Goal: Task Accomplishment & Management: Manage account settings

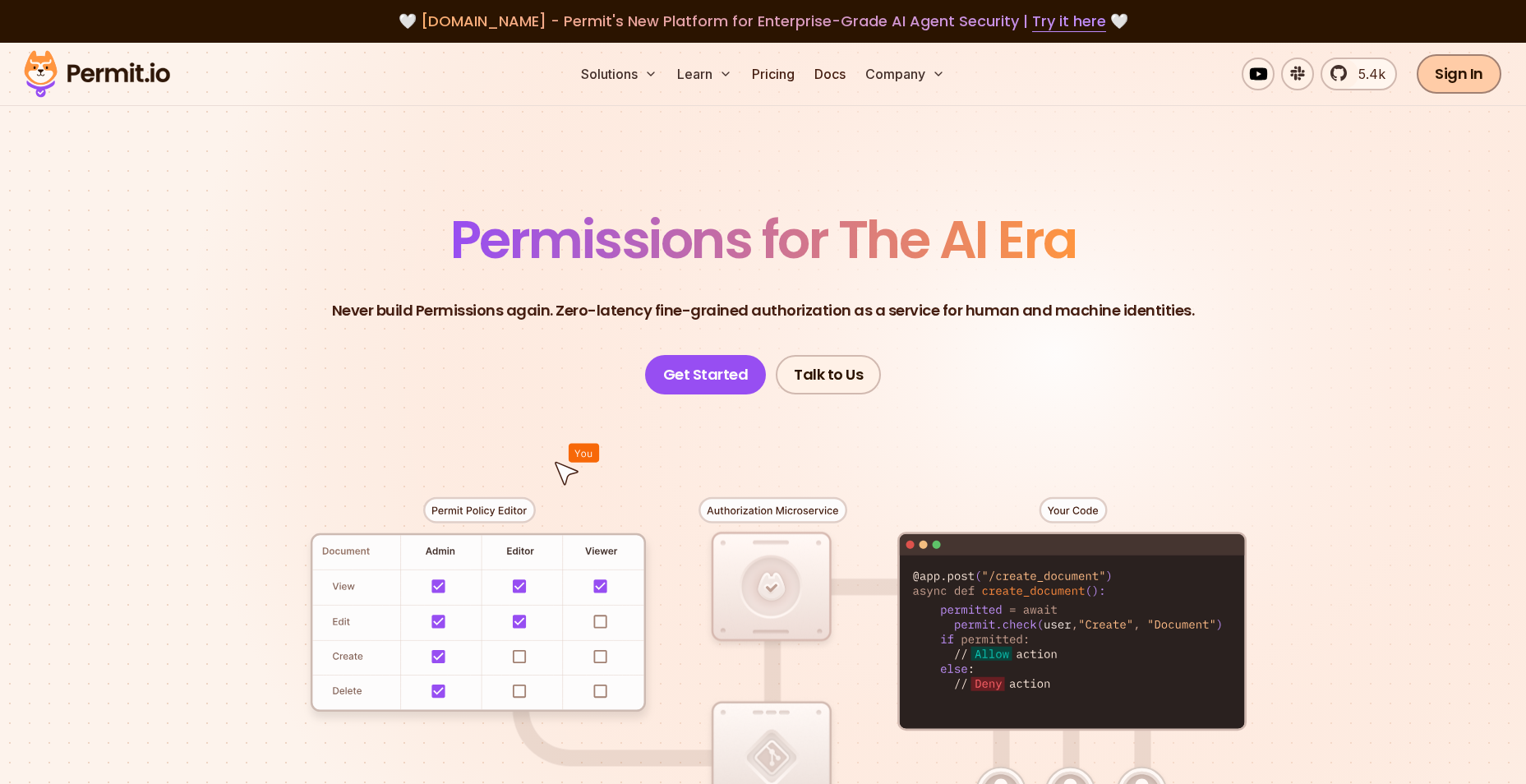
click at [1457, 63] on link "Sign In" at bounding box center [1459, 73] width 85 height 40
click at [1473, 85] on link "Sign In" at bounding box center [1459, 73] width 85 height 40
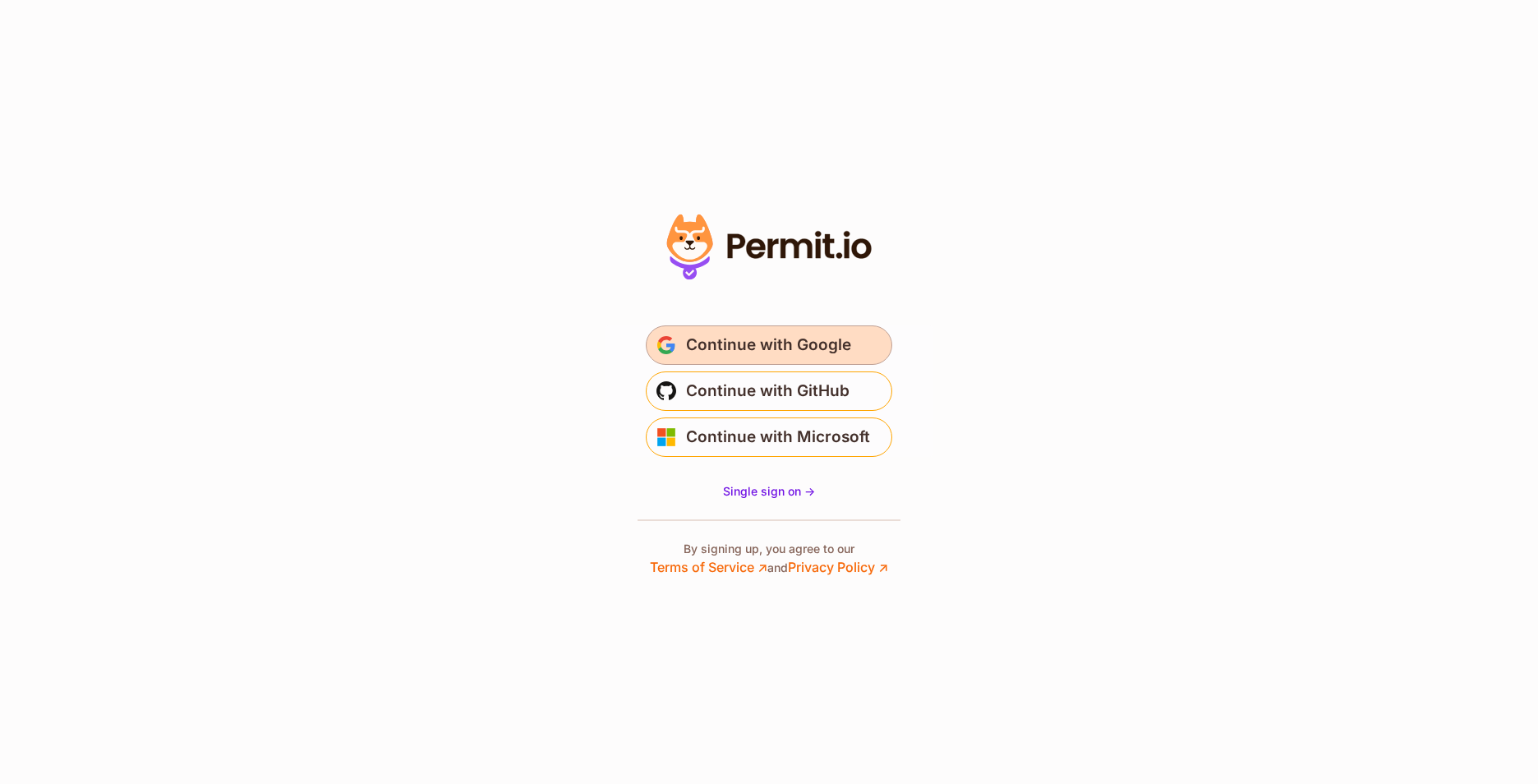
click at [741, 340] on span "Continue with Google" at bounding box center [768, 344] width 165 height 26
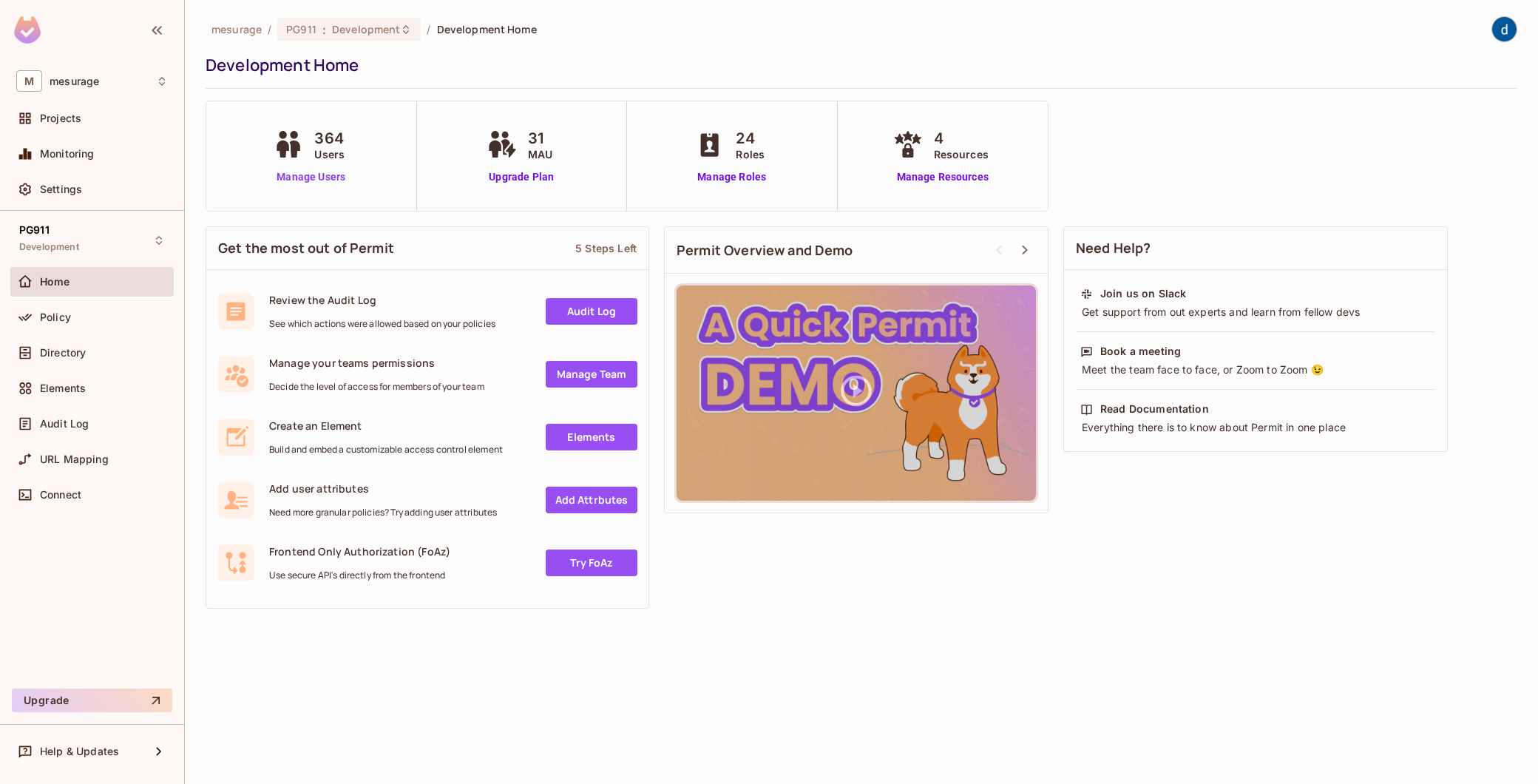
click at [327, 172] on link "Manage Users" at bounding box center [311, 178] width 82 height 16
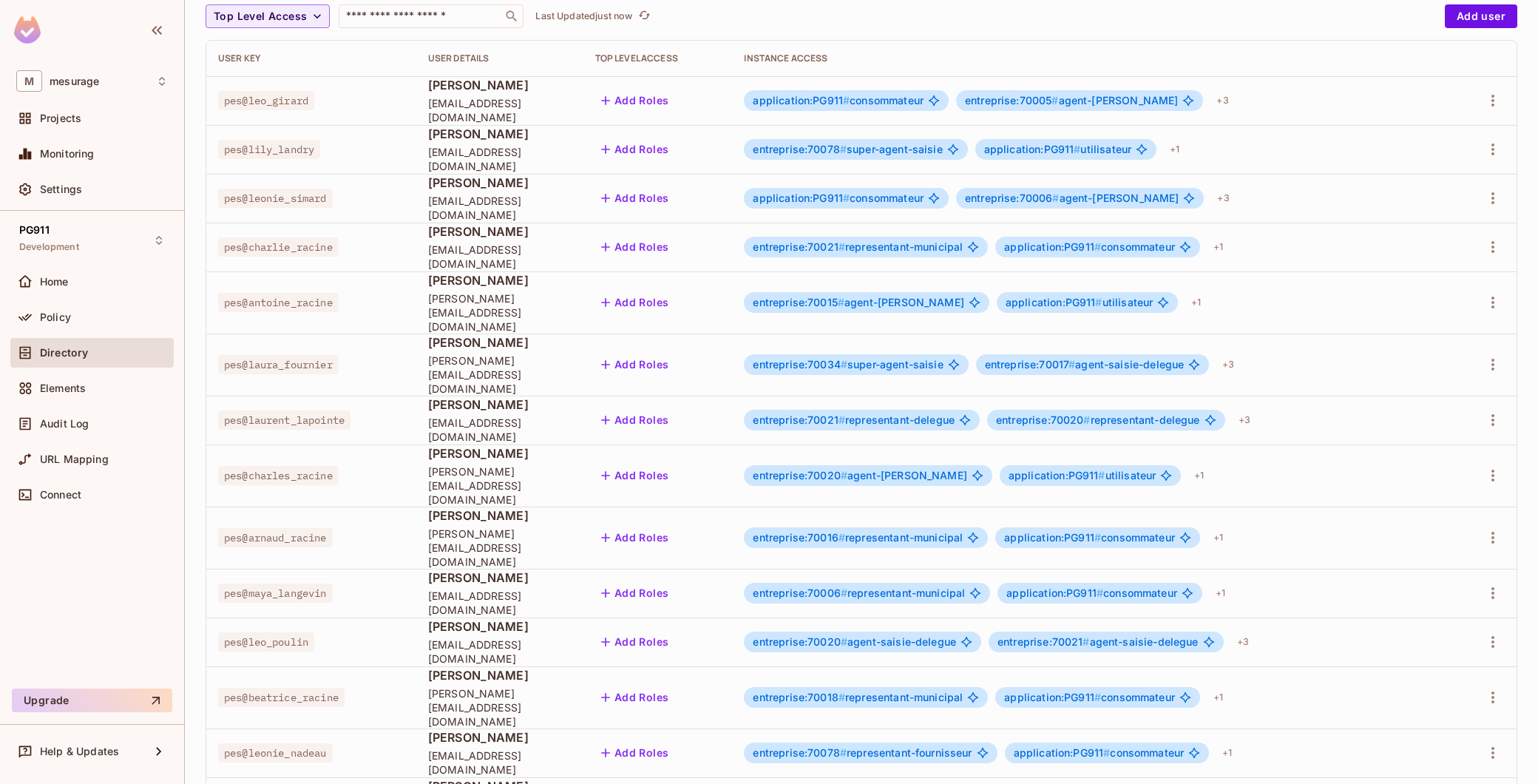
scroll to position [249, 0]
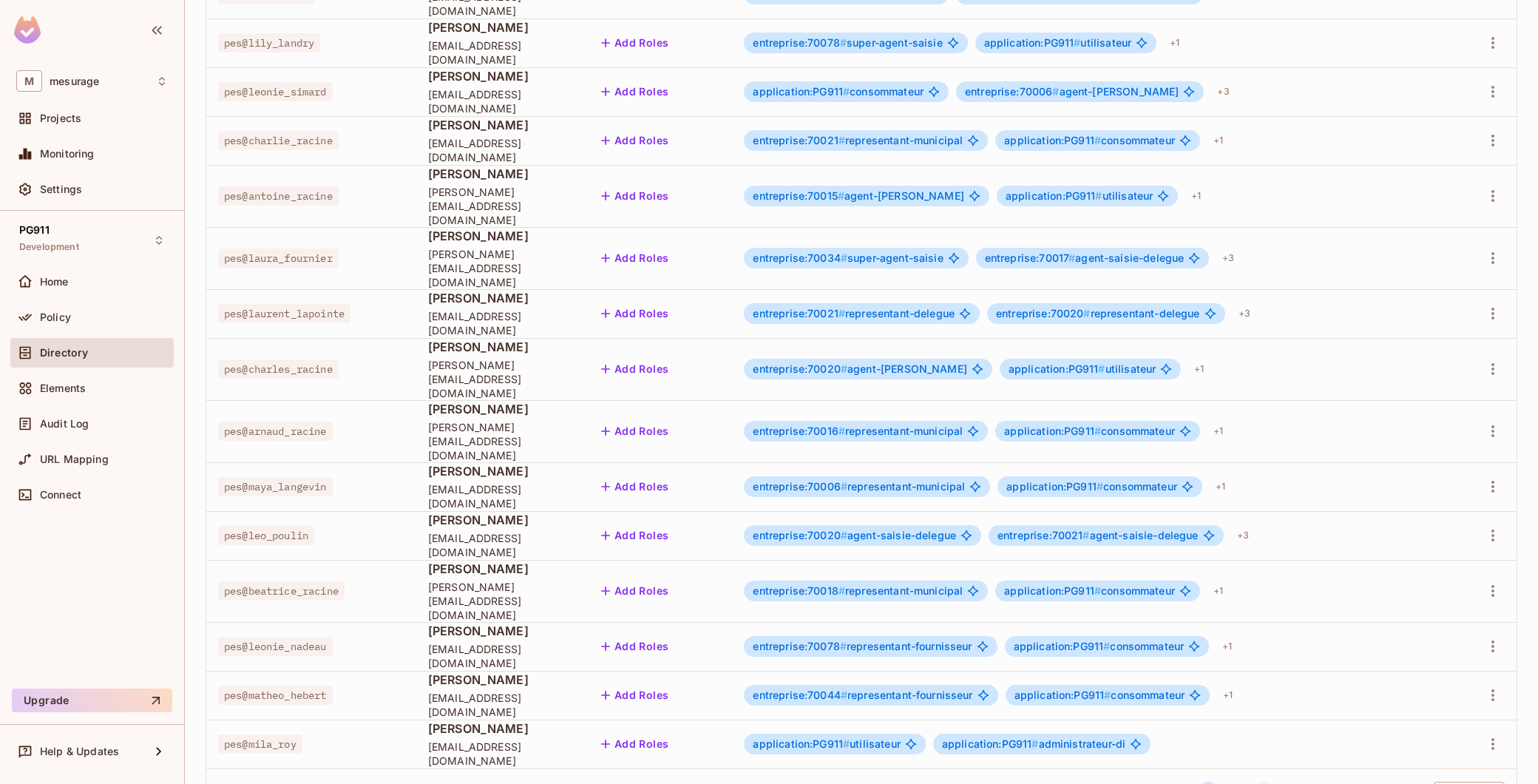
click at [1253, 781] on button "3" at bounding box center [1264, 793] width 24 height 23
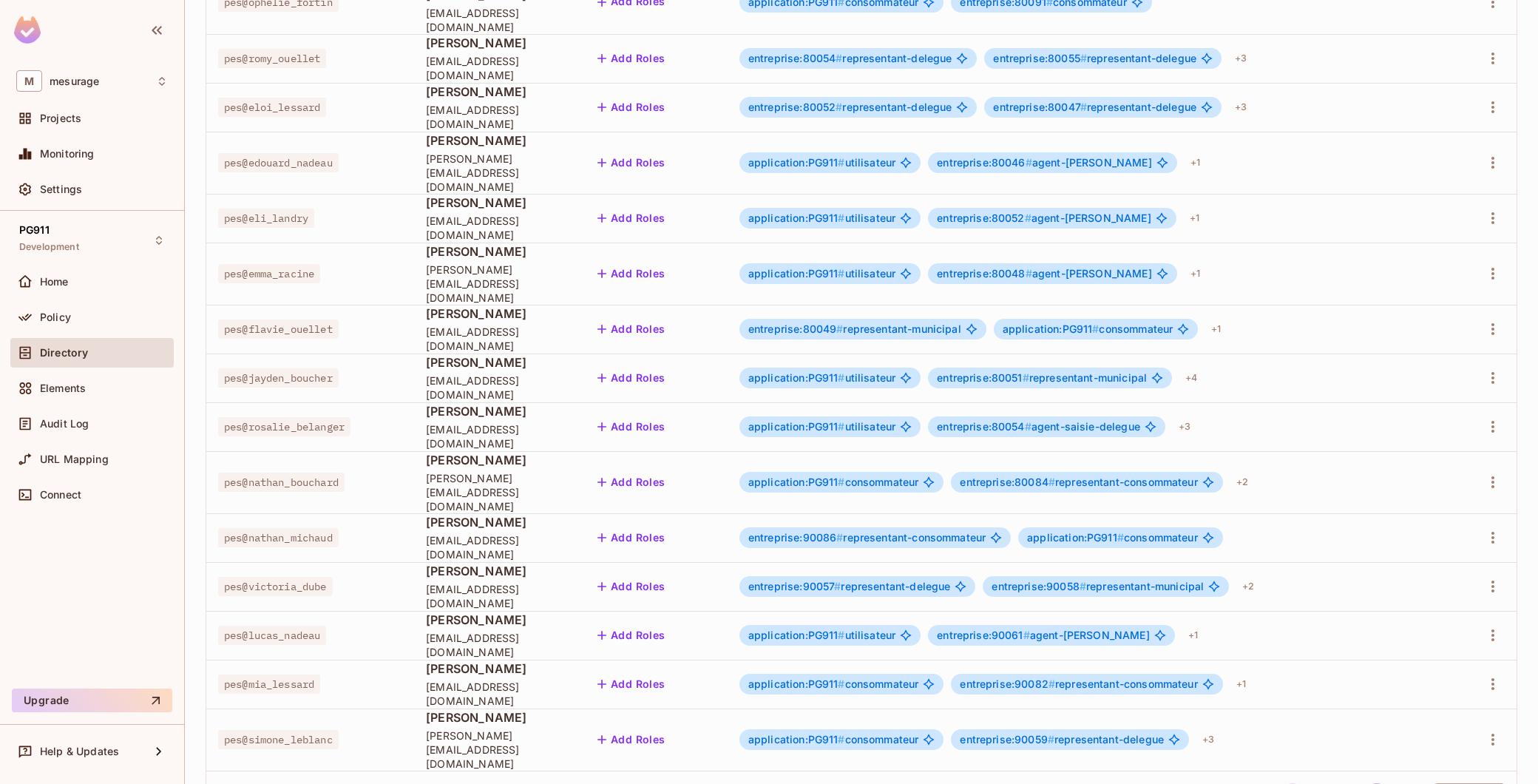
click at [1365, 783] on button "24" at bounding box center [1376, 794] width 24 height 23
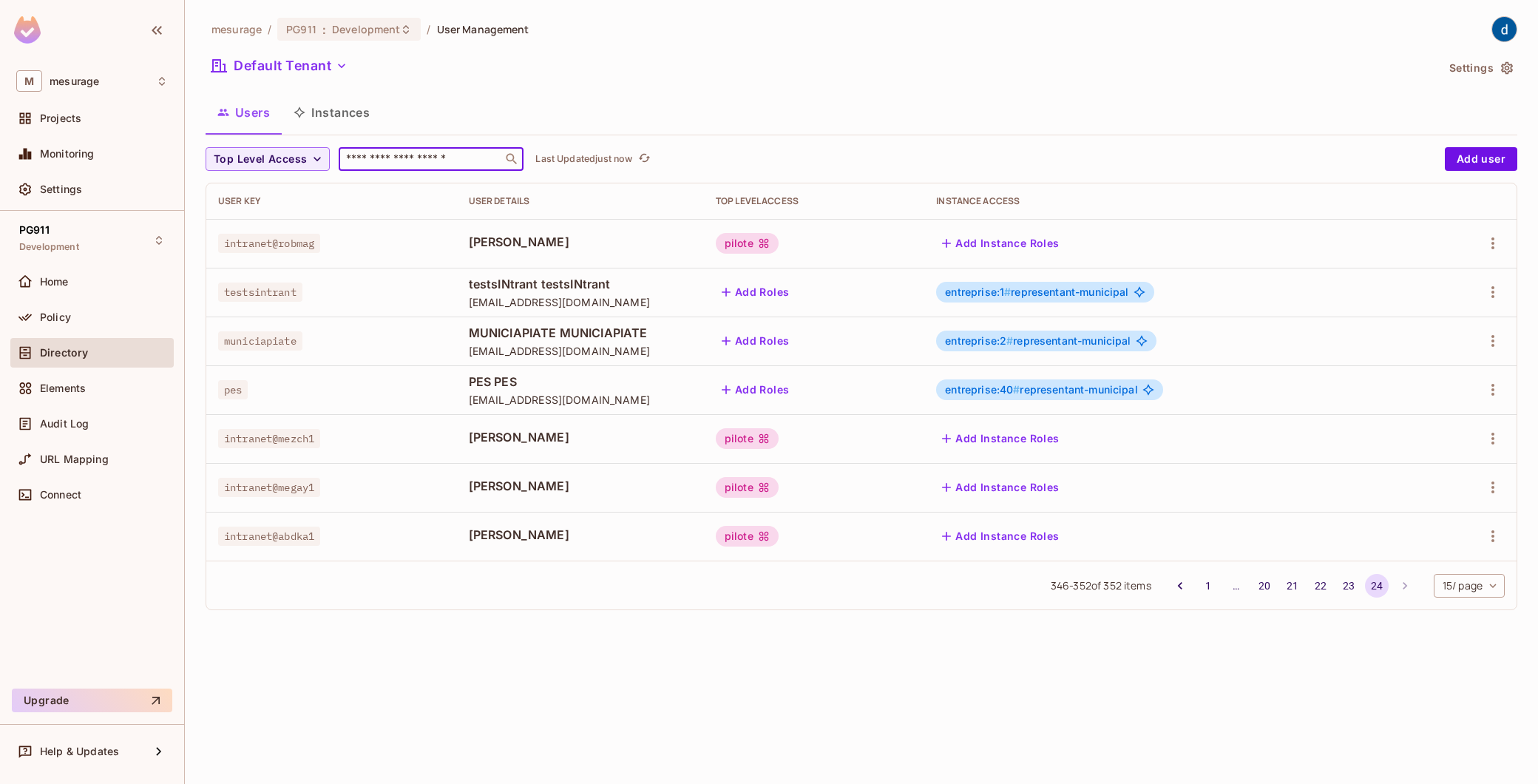
click at [357, 158] on input "text" at bounding box center [420, 158] width 155 height 15
click at [842, 684] on div "mesurage / PG911 : Development / User Management Default Tenant Settings Users …" at bounding box center [861, 392] width 1353 height 784
click at [1207, 589] on button "1" at bounding box center [1208, 585] width 24 height 23
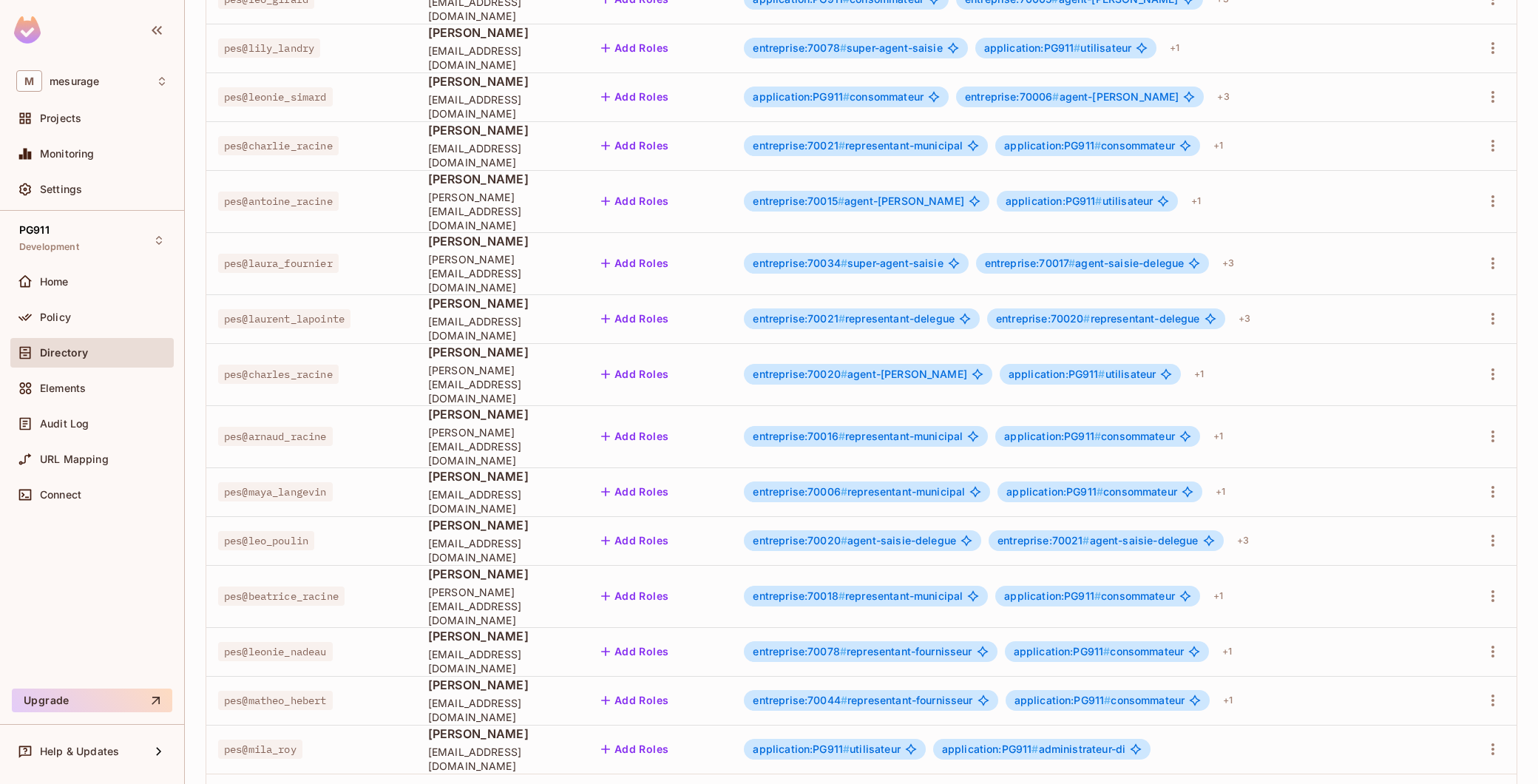
scroll to position [249, 0]
